Goal: Information Seeking & Learning: Learn about a topic

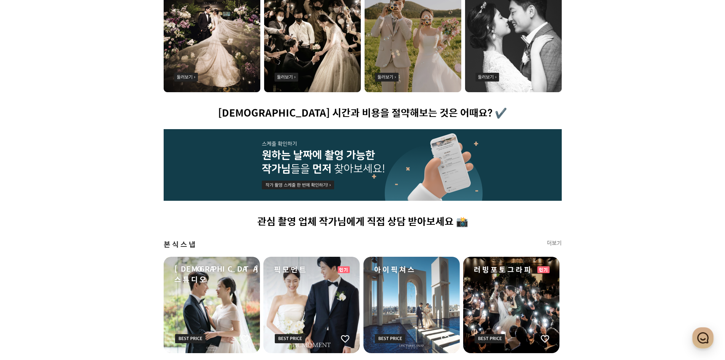
scroll to position [228, 0]
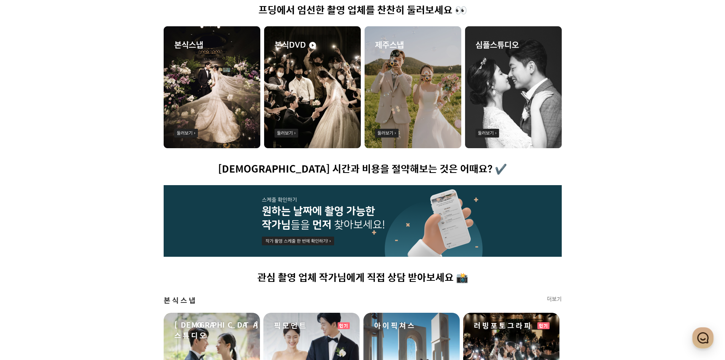
click at [295, 129] on img at bounding box center [312, 87] width 97 height 122
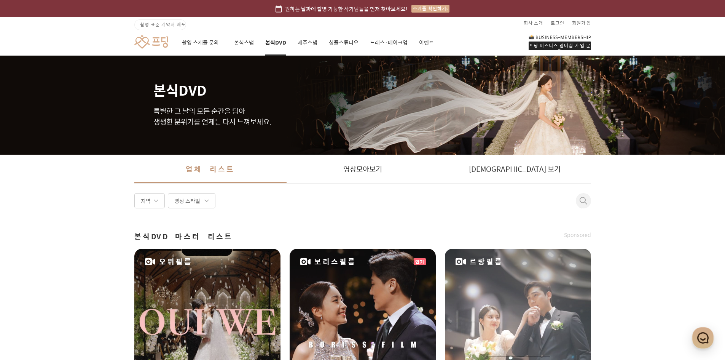
click at [165, 39] on link at bounding box center [150, 42] width 33 height 14
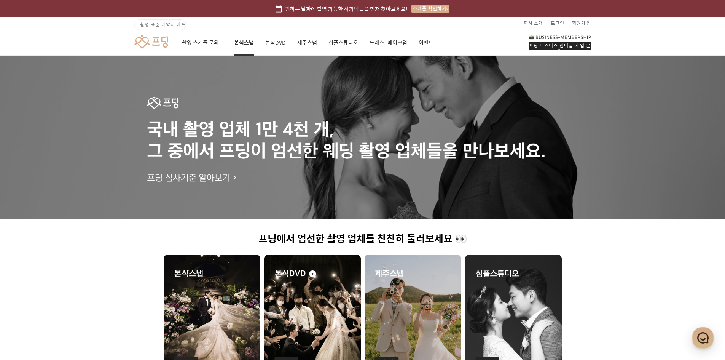
click at [246, 38] on link "본식스냅" at bounding box center [244, 43] width 20 height 26
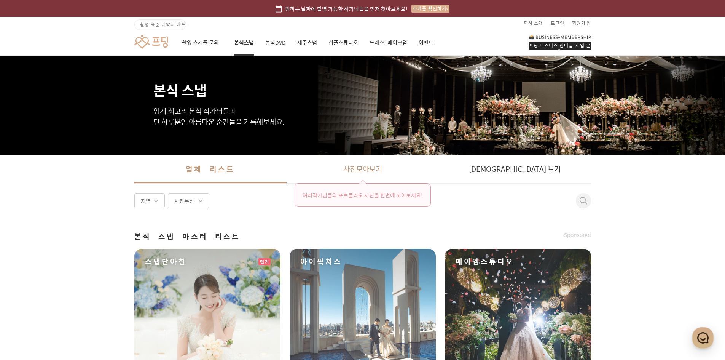
click at [361, 174] on link "사진 모아보기 여러 작가 님들의 포트폴리오 사진 을 한번에 모아보세요!" at bounding box center [363, 169] width 152 height 29
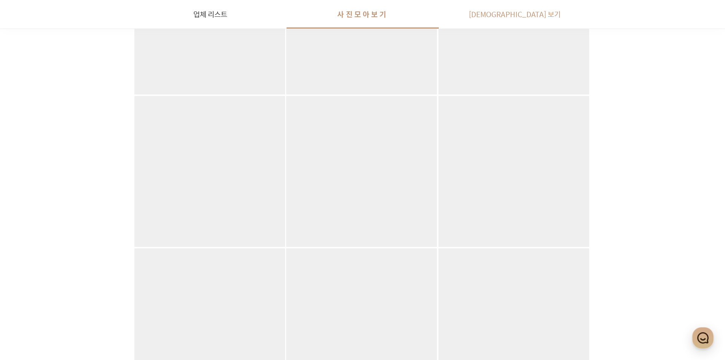
scroll to position [1637, 0]
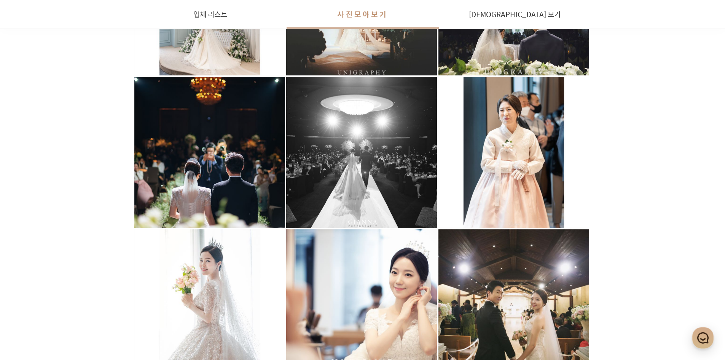
click at [397, 160] on div at bounding box center [361, 152] width 151 height 151
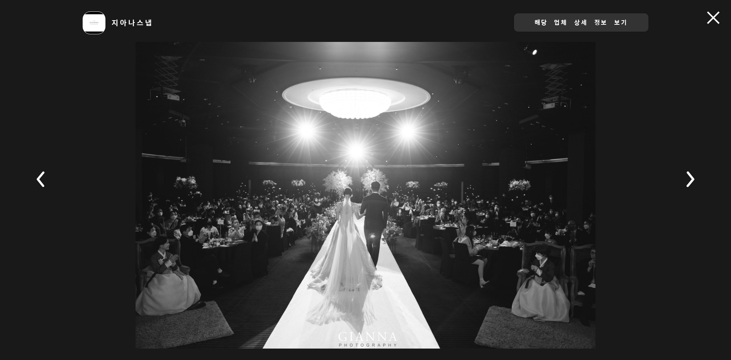
click at [688, 179] on rect at bounding box center [689, 179] width 27 height 27
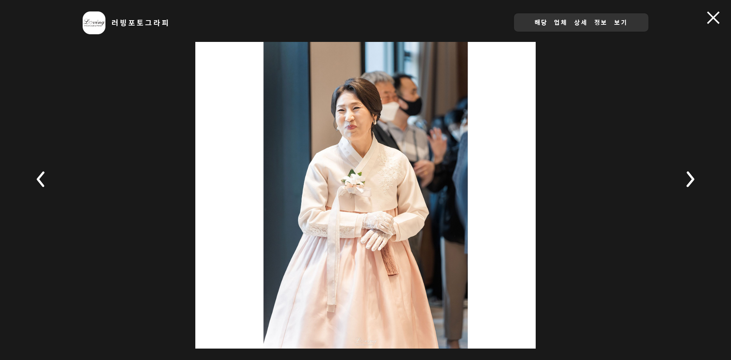
click at [688, 179] on rect at bounding box center [689, 179] width 27 height 27
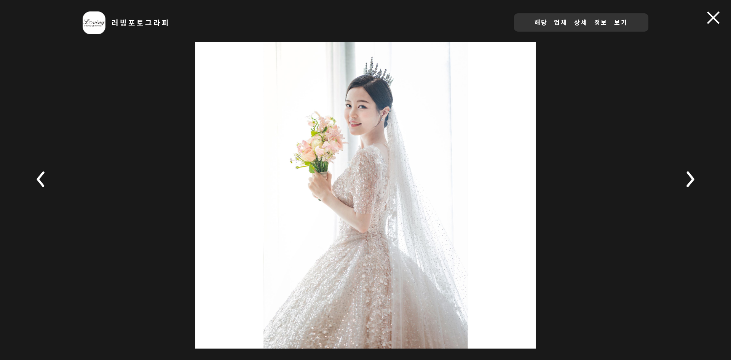
click at [688, 179] on rect at bounding box center [689, 179] width 27 height 27
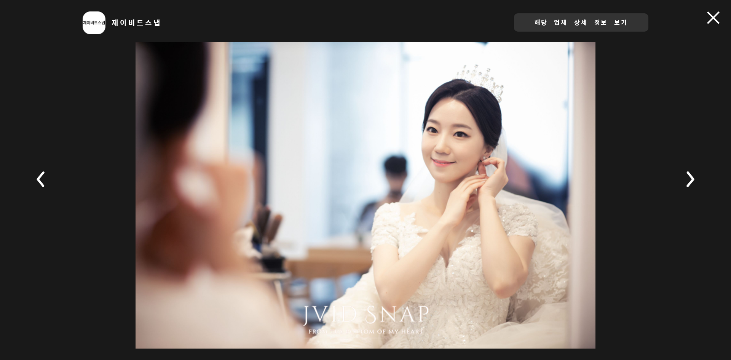
click at [688, 179] on rect at bounding box center [689, 179] width 27 height 27
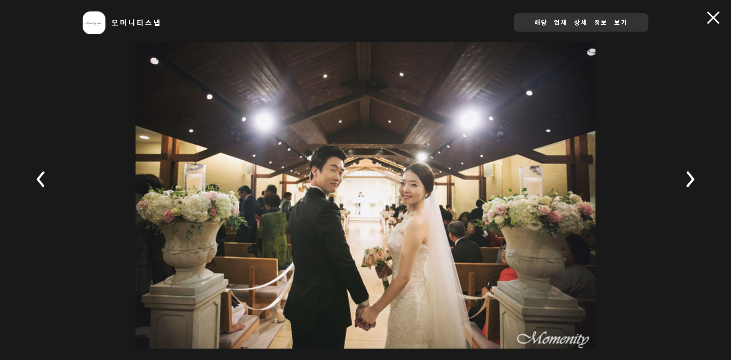
click at [688, 179] on rect at bounding box center [689, 179] width 27 height 27
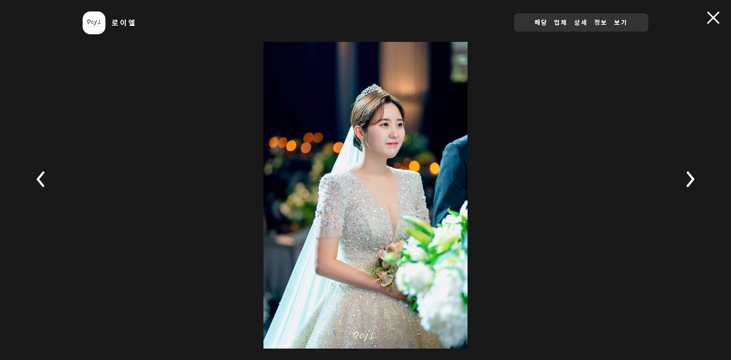
click at [688, 179] on rect at bounding box center [689, 179] width 27 height 27
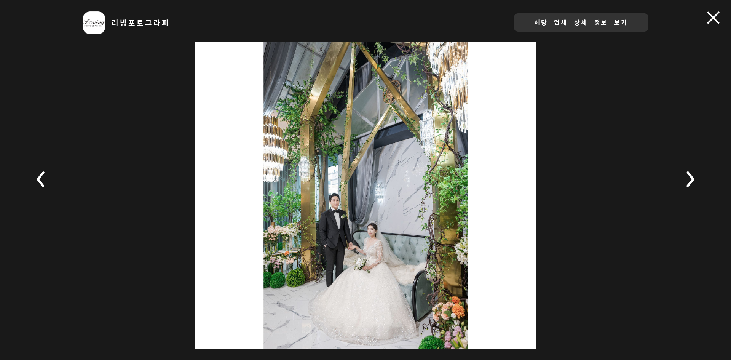
click at [688, 179] on rect at bounding box center [689, 179] width 27 height 27
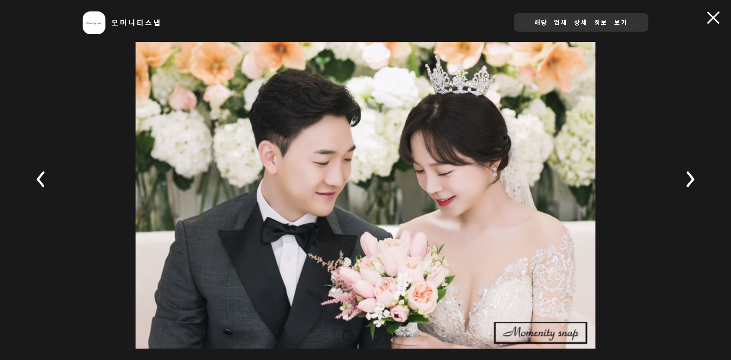
click at [688, 179] on rect at bounding box center [689, 179] width 27 height 27
